Goal: Task Accomplishment & Management: Use online tool/utility

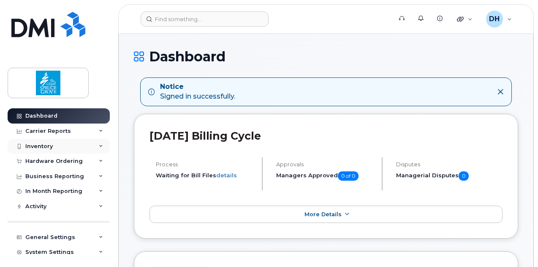
drag, startPoint x: 50, startPoint y: 148, endPoint x: 58, endPoint y: 148, distance: 8.5
click at [50, 148] on div "Inventory" at bounding box center [38, 146] width 27 height 7
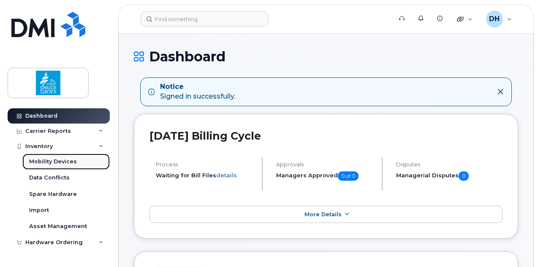
click at [44, 159] on div "Mobility Devices" at bounding box center [53, 162] width 48 height 8
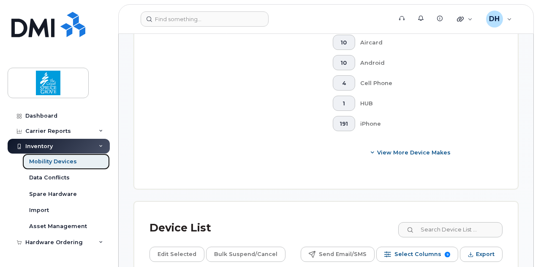
scroll to position [441, 0]
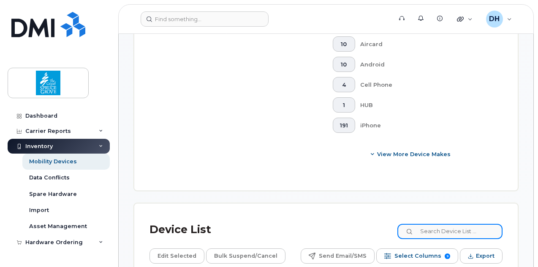
click at [450, 224] on input at bounding box center [450, 231] width 105 height 15
type input "780887"
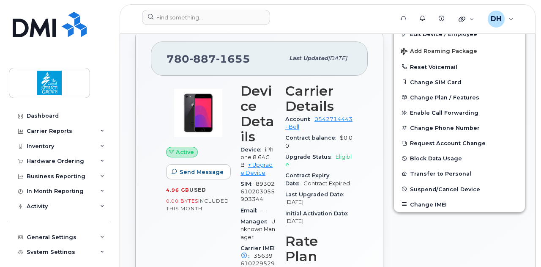
scroll to position [174, 0]
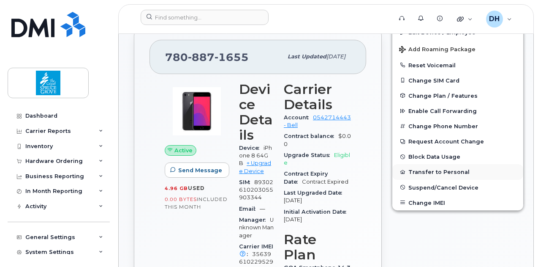
click at [429, 169] on button "Transfer to Personal" at bounding box center [458, 171] width 131 height 15
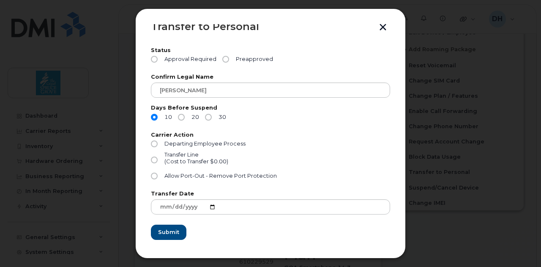
scroll to position [15, 0]
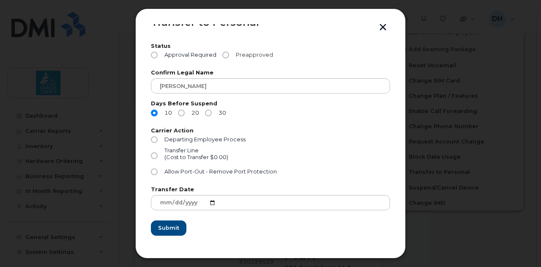
click at [225, 54] on input "Preapproved" at bounding box center [225, 55] width 7 height 7
radio input "true"
click at [208, 113] on input "30" at bounding box center [208, 112] width 7 height 7
radio input "true"
click at [153, 173] on input "Allow Port-Out - Remove Port Protection" at bounding box center [154, 171] width 7 height 7
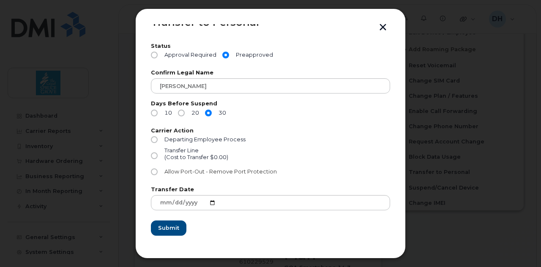
radio input "true"
click at [174, 228] on span "Submit" at bounding box center [168, 228] width 21 height 8
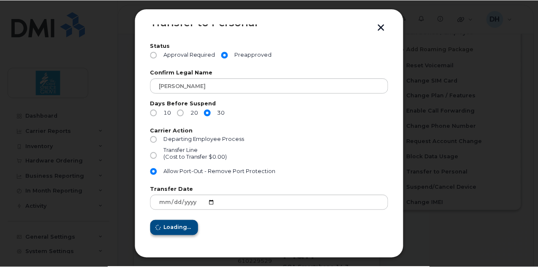
scroll to position [0, 0]
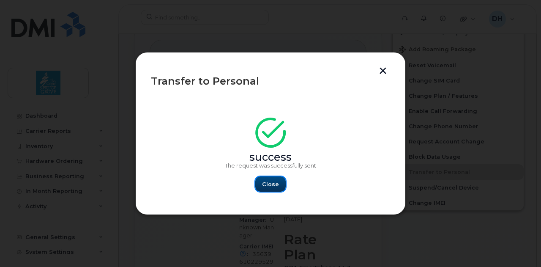
click at [272, 183] on span "Close" at bounding box center [270, 184] width 17 height 8
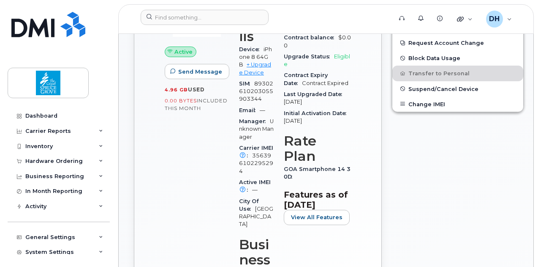
scroll to position [227, 0]
